Goal: Complete application form: Complete application form

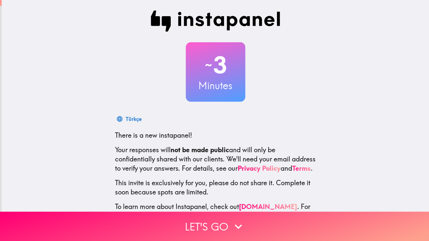
scroll to position [33, 0]
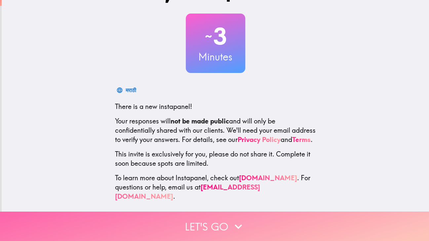
click at [243, 224] on icon "button" at bounding box center [238, 226] width 15 height 15
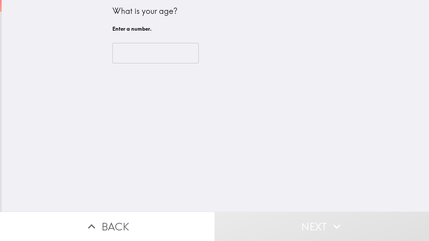
click at [154, 56] on input "number" at bounding box center [155, 53] width 86 height 20
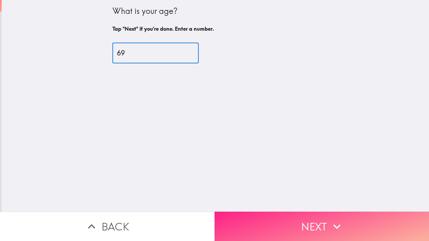
type input "69"
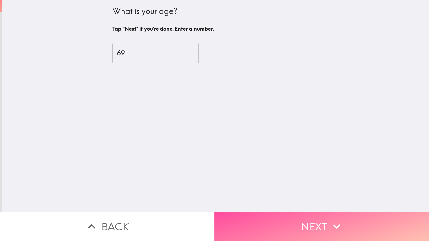
drag, startPoint x: 258, startPoint y: 219, endPoint x: 265, endPoint y: 163, distance: 56.6
click at [258, 215] on button "Next" at bounding box center [321, 226] width 214 height 29
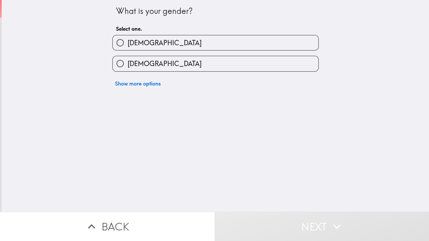
click at [135, 63] on span "[DEMOGRAPHIC_DATA]" at bounding box center [164, 63] width 74 height 9
click at [127, 63] on input "[DEMOGRAPHIC_DATA]" at bounding box center [120, 63] width 15 height 15
radio input "true"
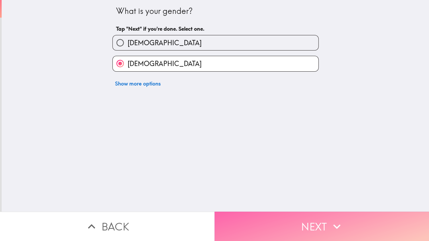
click at [335, 228] on icon "button" at bounding box center [336, 226] width 15 height 15
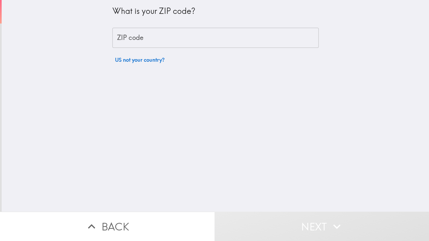
click at [155, 40] on input "ZIP code" at bounding box center [215, 38] width 206 height 20
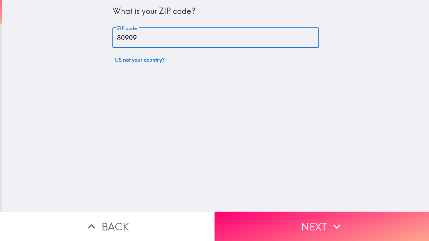
type input "80909"
drag, startPoint x: 326, startPoint y: 150, endPoint x: 283, endPoint y: 132, distance: 45.9
click at [298, 140] on div "What is your ZIP code? ZIP code 80909 ZIP code US not your country?" at bounding box center [215, 106] width 427 height 212
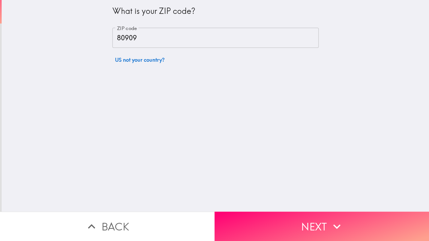
click at [270, 223] on button "Next" at bounding box center [321, 226] width 214 height 29
